Goal: Task Accomplishment & Management: Manage account settings

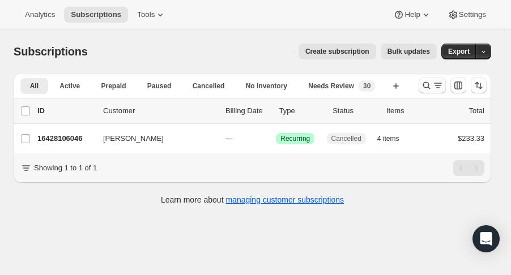
click at [429, 88] on icon "Search and filter results" at bounding box center [426, 85] width 11 height 11
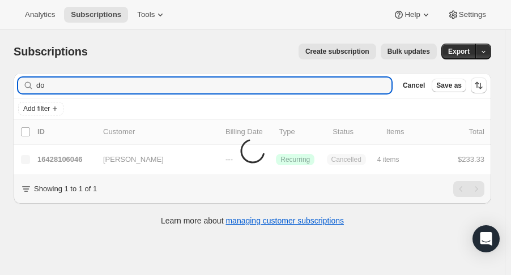
type input "d"
type input "royer"
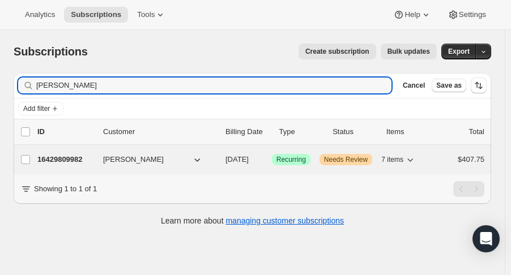
click at [54, 161] on p "16429809982" at bounding box center [65, 159] width 57 height 11
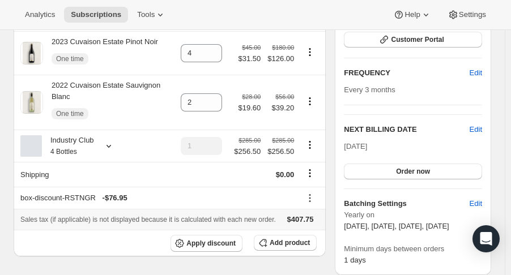
scroll to position [271, 0]
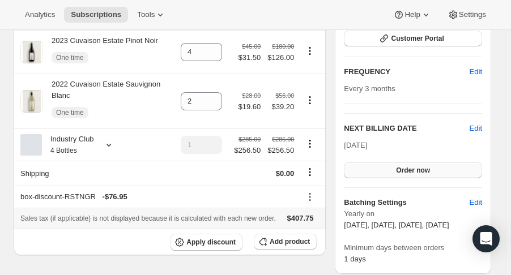
click at [466, 169] on button "Order now" at bounding box center [413, 171] width 138 height 16
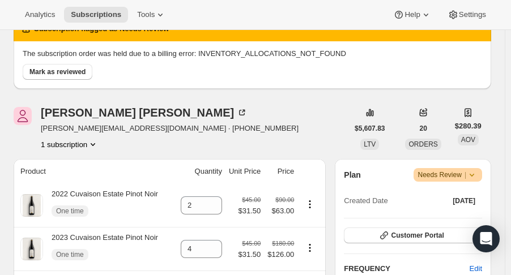
scroll to position [0, 0]
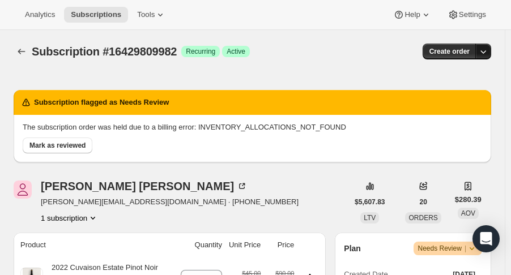
click at [489, 52] on icon "button" at bounding box center [482, 51] width 11 height 11
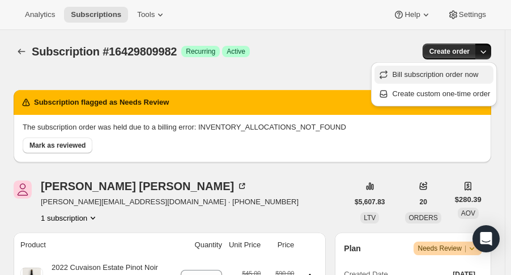
click at [468, 72] on span "Bill subscription order now" at bounding box center [435, 74] width 86 height 8
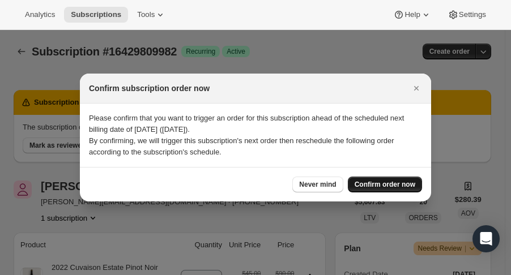
click at [382, 190] on button "Confirm order now" at bounding box center [385, 185] width 74 height 16
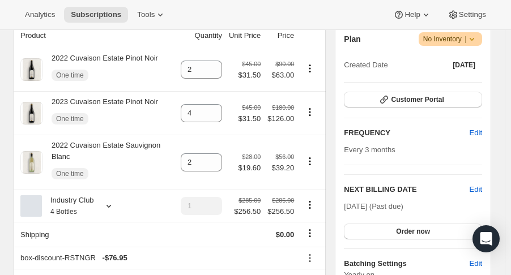
scroll to position [208, 0]
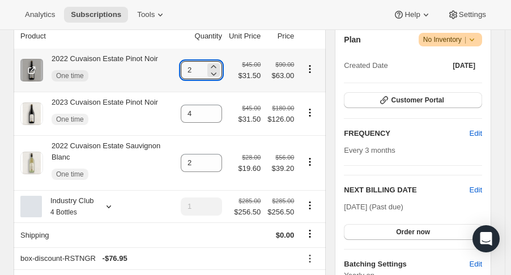
drag, startPoint x: 205, startPoint y: 69, endPoint x: 178, endPoint y: 70, distance: 26.6
click at [178, 70] on tr "2022 Cuvaison Estate Pinot Noir One time 2 $45.00 $31.50 $90.00 $63.00" at bounding box center [170, 70] width 312 height 43
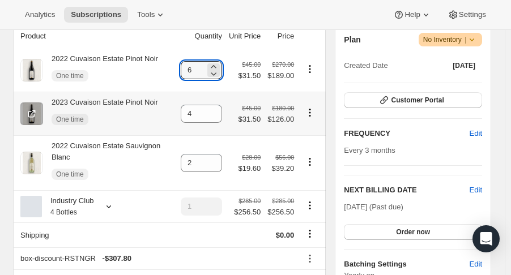
type input "6"
click at [310, 115] on icon "Product actions" at bounding box center [309, 112] width 11 height 11
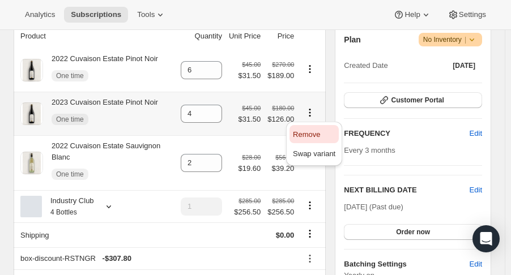
click at [309, 134] on span "Remove" at bounding box center [306, 134] width 27 height 8
type input "0"
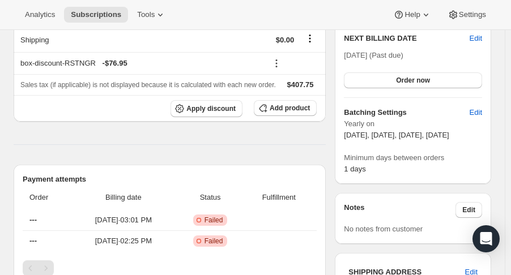
scroll to position [350, 0]
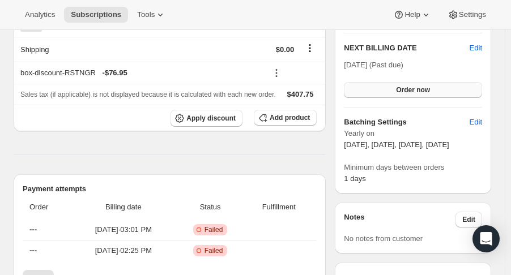
click at [459, 90] on button "Order now" at bounding box center [413, 90] width 138 height 16
click at [438, 86] on span "Click to confirm" at bounding box center [413, 90] width 52 height 9
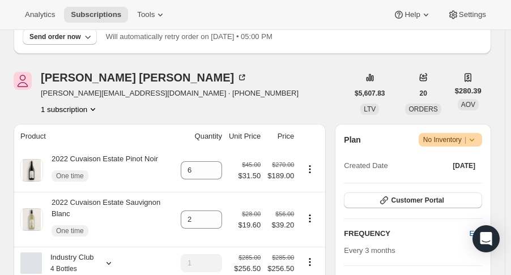
scroll to position [0, 0]
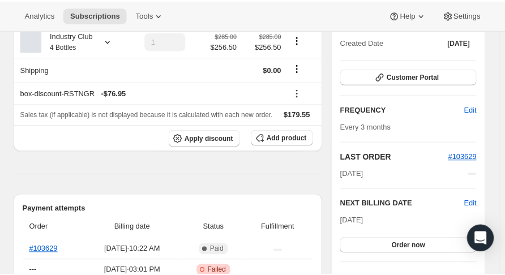
scroll to position [136, 0]
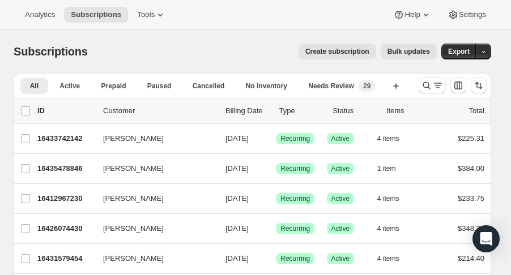
click at [424, 86] on div at bounding box center [452, 85] width 77 height 23
click at [431, 86] on icon "Search and filter results" at bounding box center [426, 85] width 11 height 11
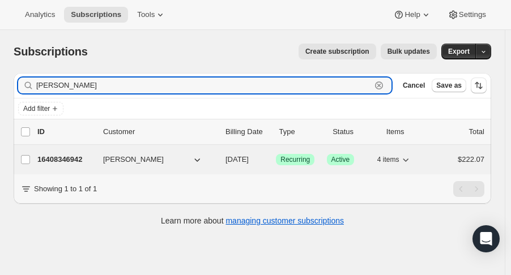
type input "kissinger"
click at [60, 165] on div "16408346942 Taina Kissinger 11/01/2025 Success Recurring Success Active 4 items…" at bounding box center [260, 160] width 447 height 16
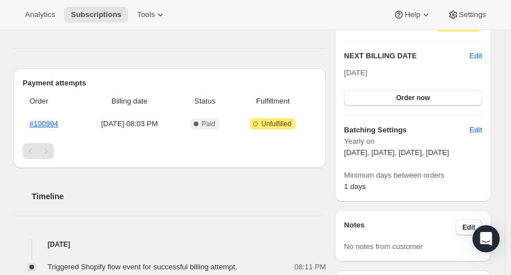
scroll to position [315, 0]
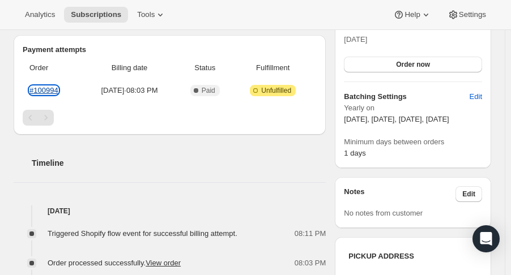
click at [41, 90] on link "#100994" at bounding box center [43, 90] width 29 height 8
